Goal: Check status: Check status

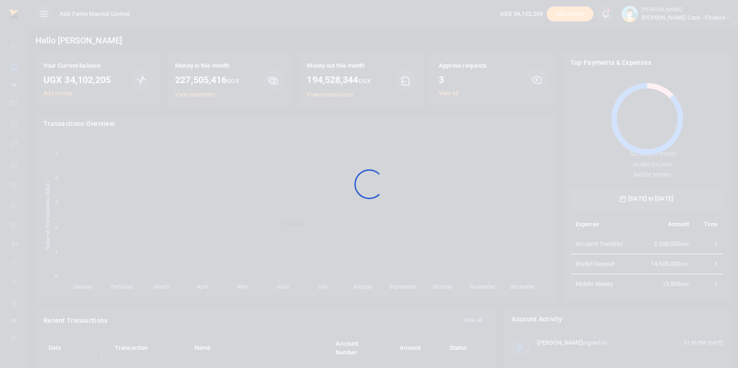
scroll to position [121, 143]
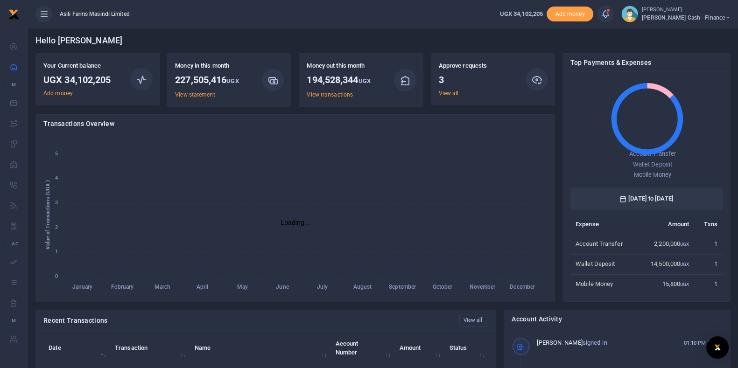
click at [452, 86] on h3 "3" at bounding box center [478, 80] width 79 height 14
click at [453, 90] on link "View all" at bounding box center [449, 93] width 20 height 7
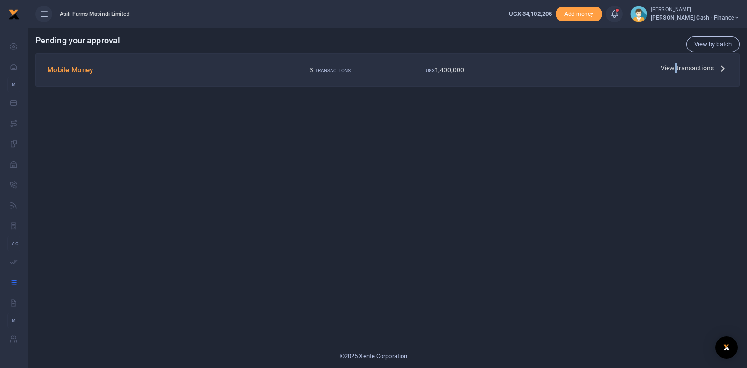
click at [677, 64] on span "View transactions" at bounding box center [687, 68] width 53 height 10
